Goal: Download file/media

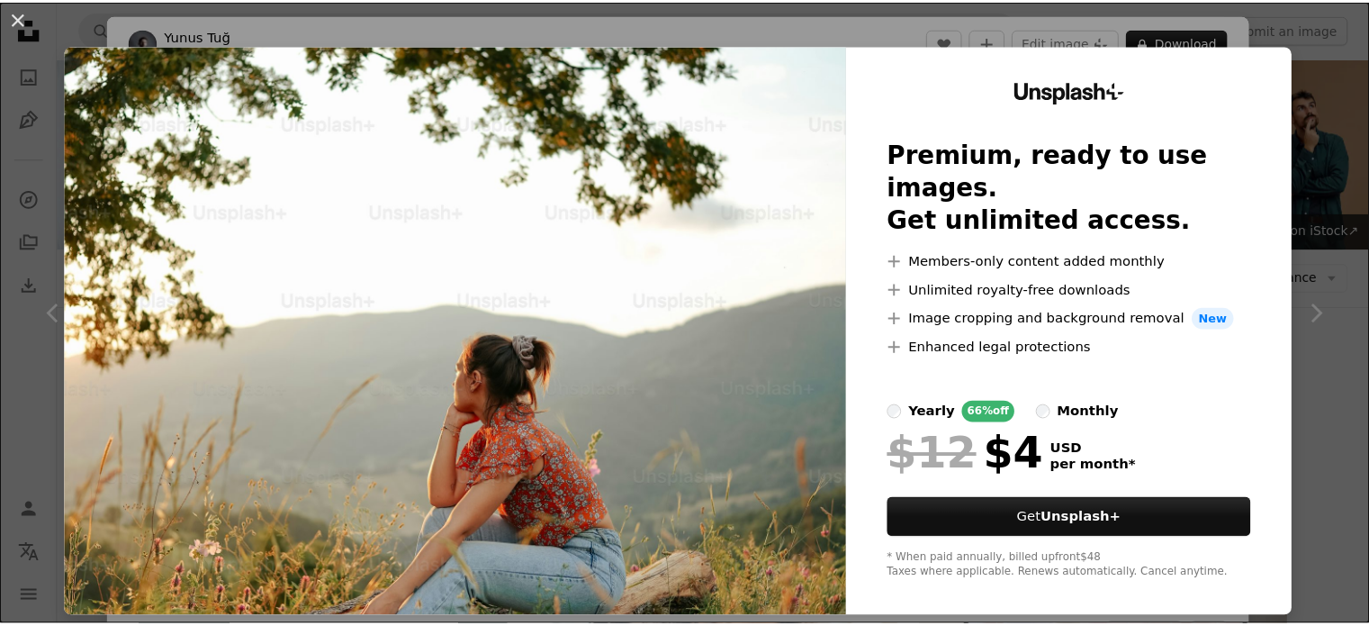
scroll to position [2160, 0]
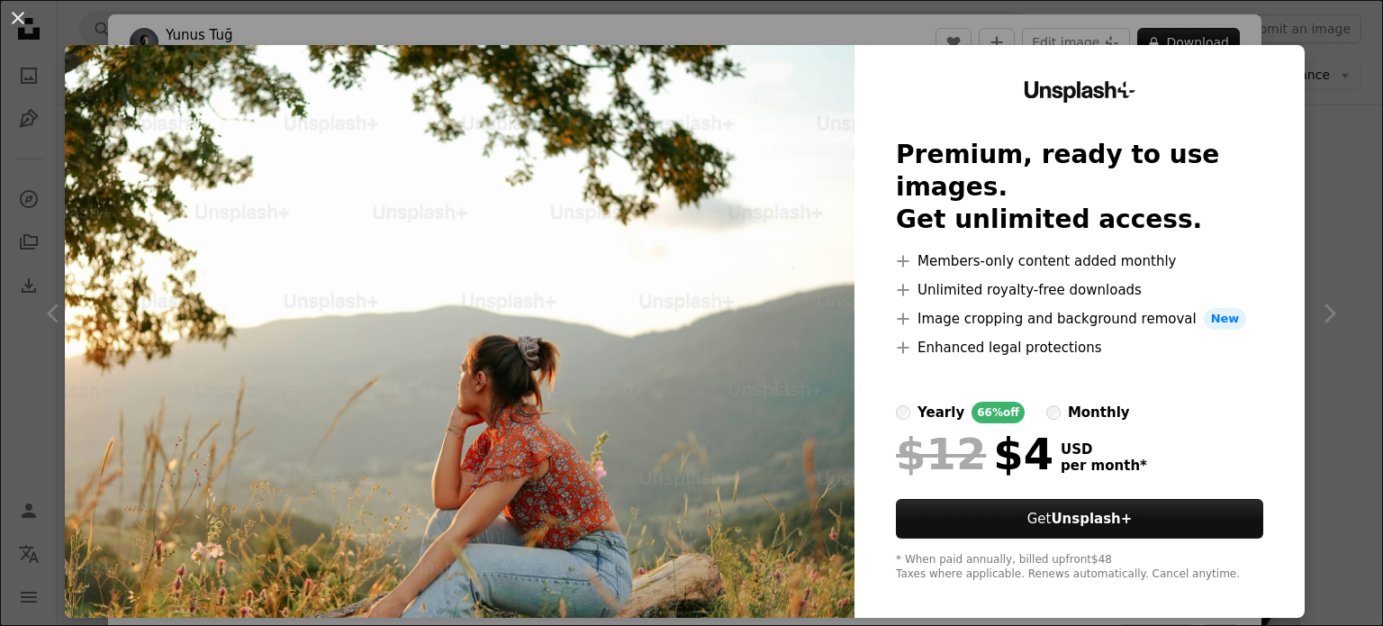
click at [22, 20] on button "An X shape" at bounding box center [18, 18] width 22 height 22
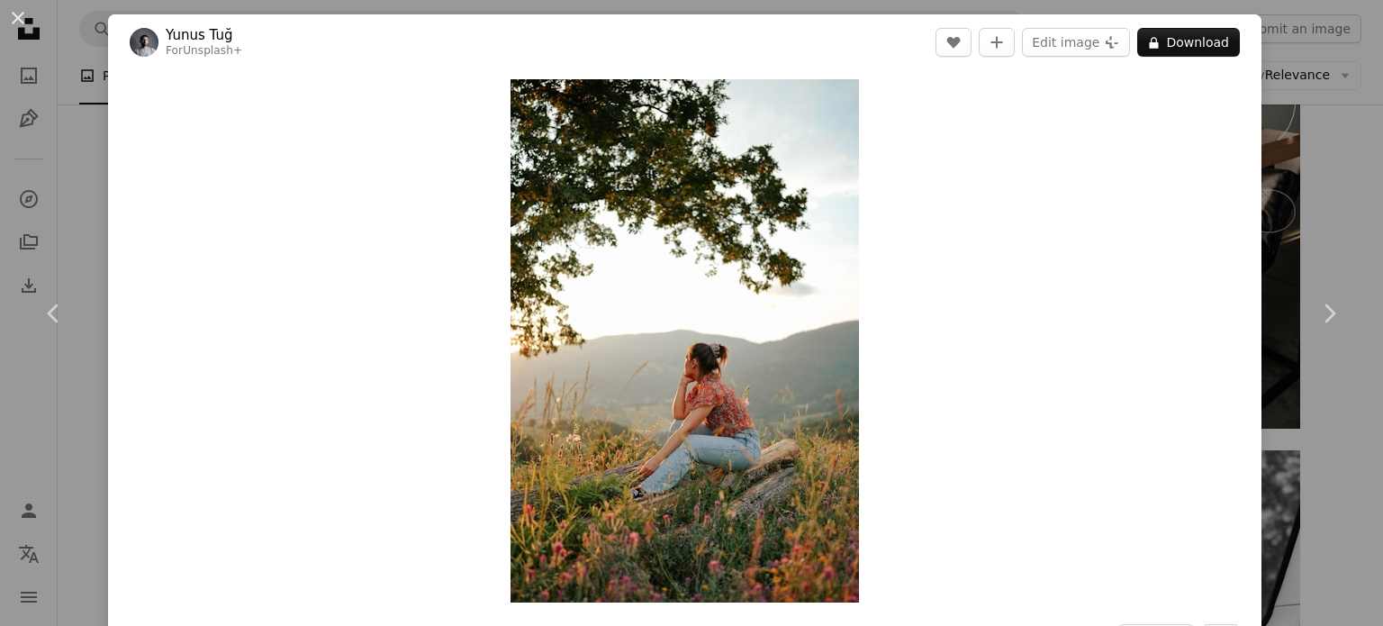
click at [1266, 117] on div "An X shape Chevron left Chevron right Yunus Tuğ For Unsplash+ A heart A plus si…" at bounding box center [691, 313] width 1383 height 626
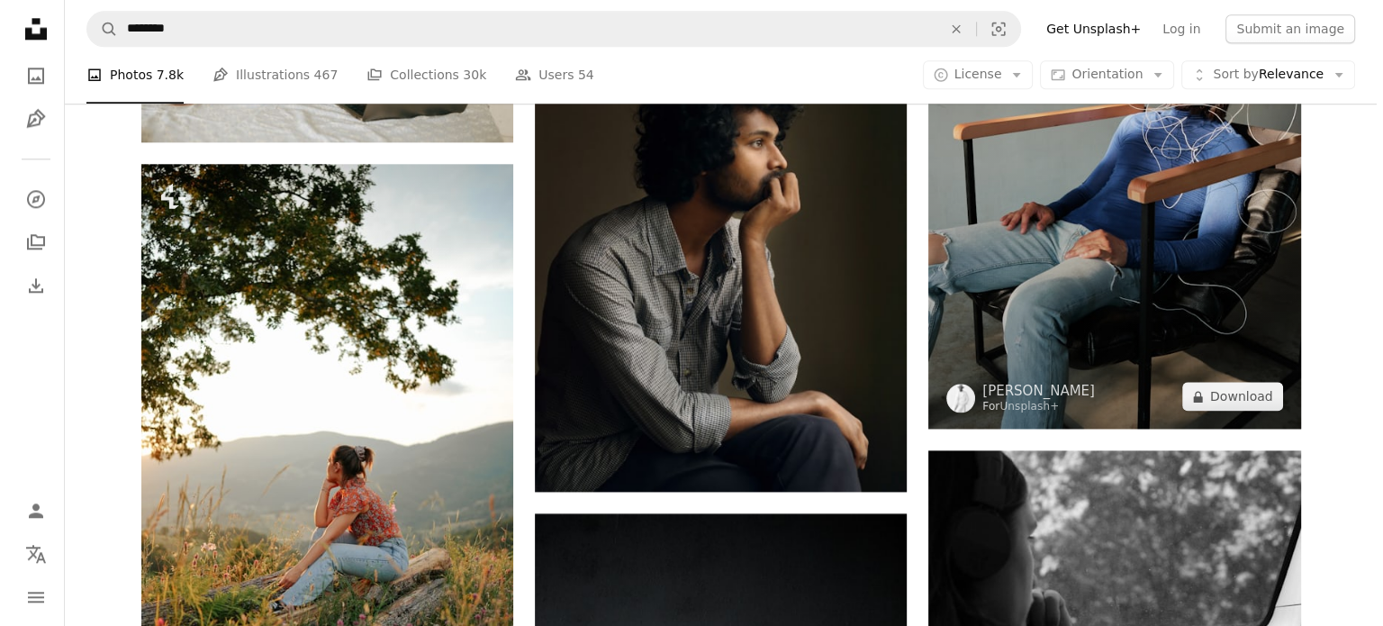
scroll to position [2340, 0]
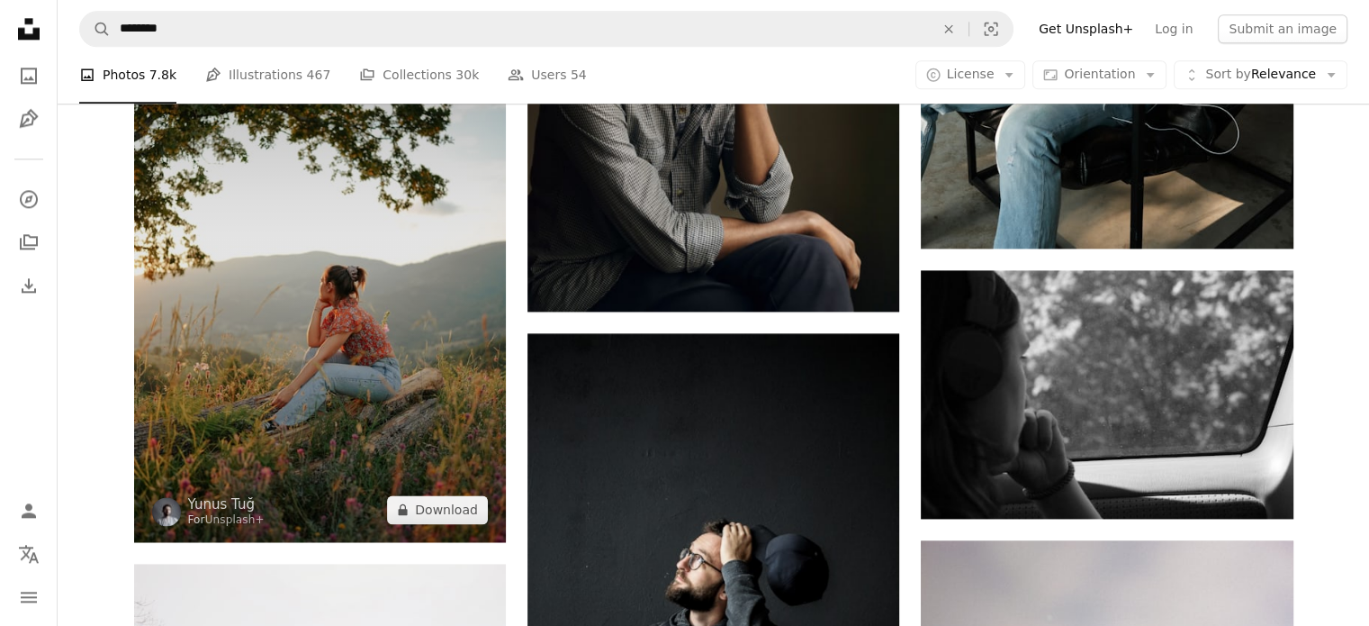
click at [392, 300] on img at bounding box center [320, 263] width 372 height 558
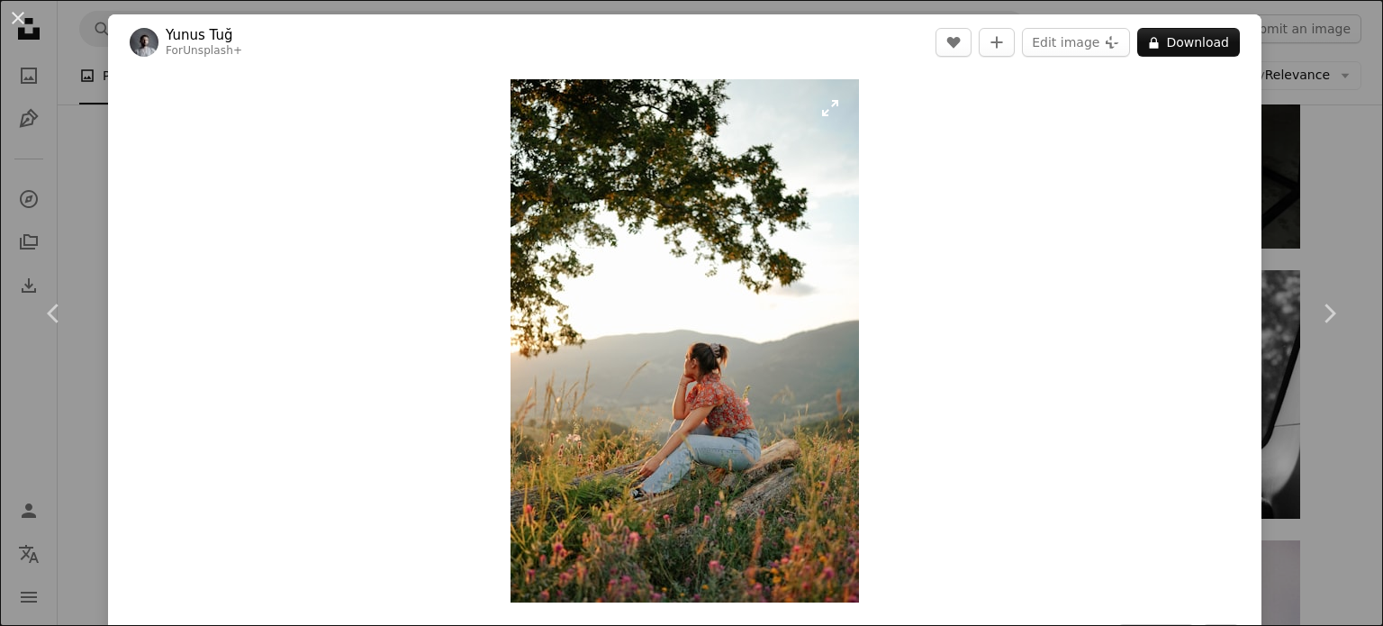
click at [634, 225] on img "Zoom in on this image" at bounding box center [684, 340] width 348 height 523
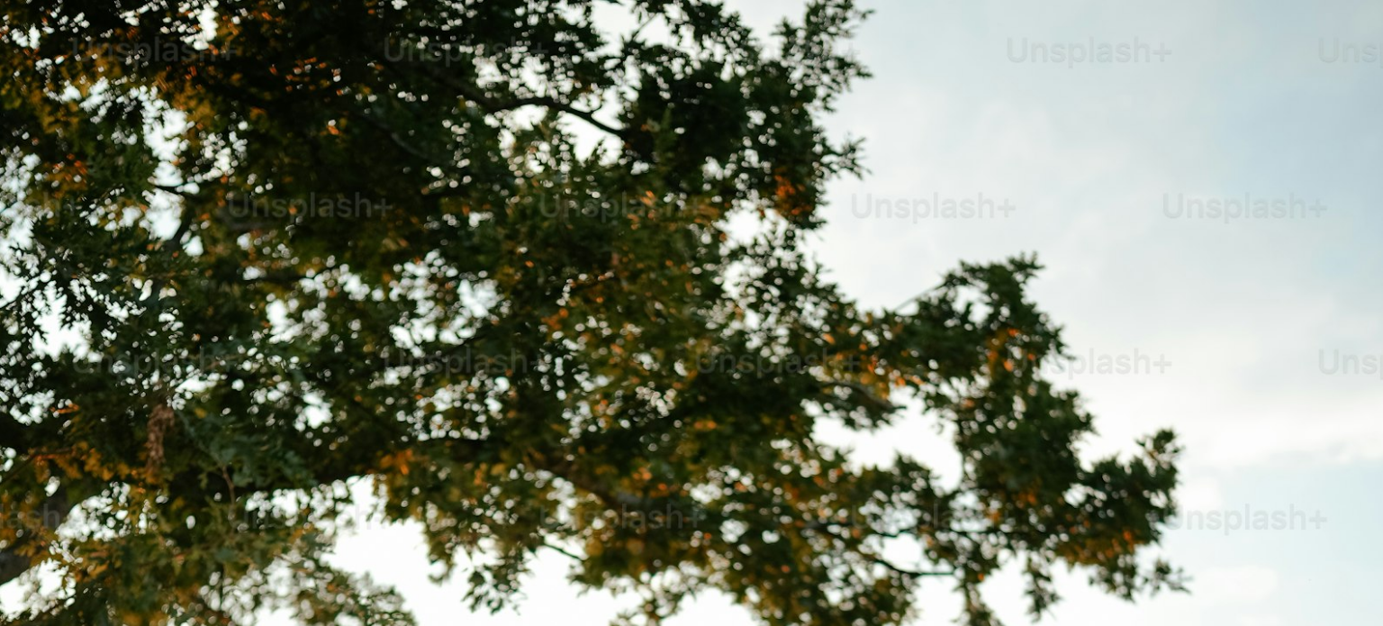
scroll to position [705, 0]
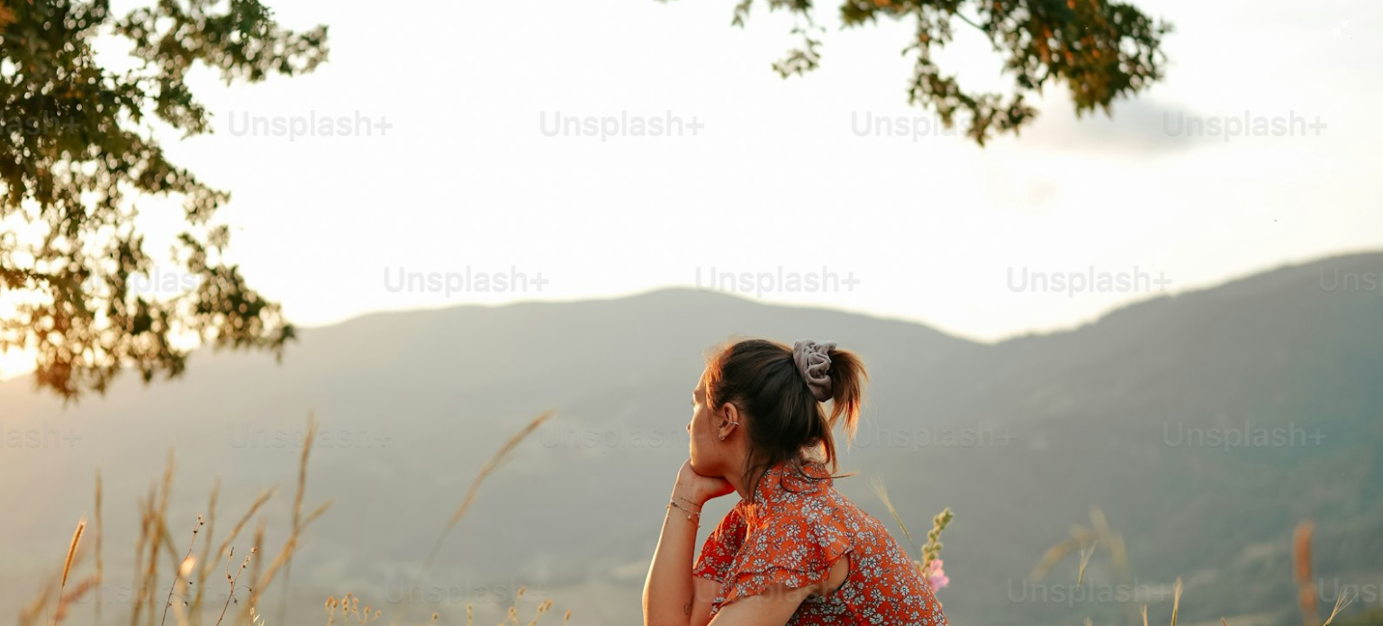
click at [669, 305] on img "Zoom out on this image" at bounding box center [691, 332] width 1384 height 2077
